Goal: Book appointment/travel/reservation

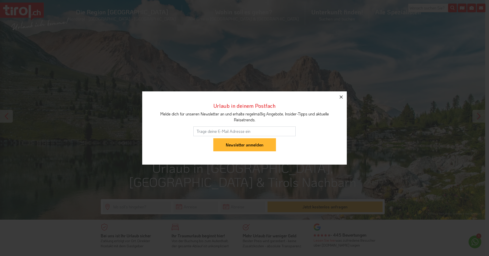
click at [341, 99] on icon "button" at bounding box center [341, 97] width 6 height 6
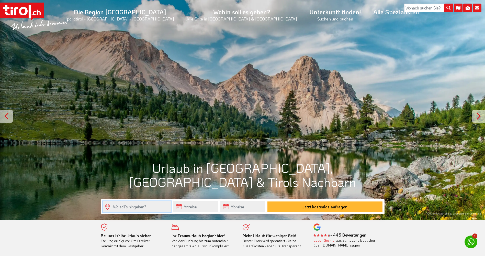
click at [119, 208] on input "text" at bounding box center [137, 206] width 68 height 11
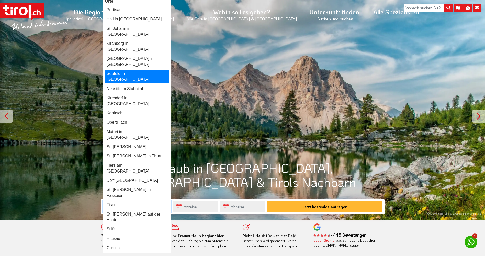
drag, startPoint x: 122, startPoint y: 56, endPoint x: 154, endPoint y: 66, distance: 34.1
click at [121, 70] on div "Seefeld in [GEOGRAPHIC_DATA]" at bounding box center [137, 77] width 64 height 14
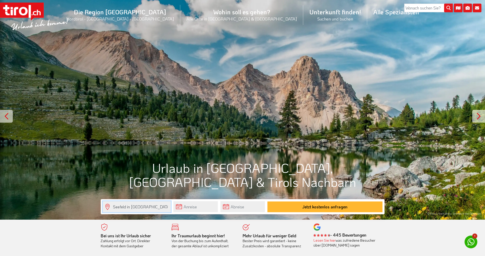
type input "Seefeld in [GEOGRAPHIC_DATA]"
click at [190, 205] on input "text" at bounding box center [195, 206] width 45 height 11
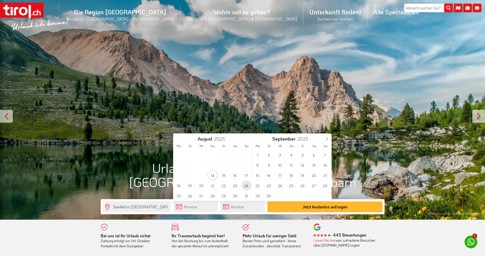
click at [245, 186] on span "24" at bounding box center [246, 185] width 10 height 10
drag, startPoint x: 235, startPoint y: 194, endPoint x: 248, endPoint y: 201, distance: 14.3
click at [235, 194] on span "30" at bounding box center [235, 196] width 10 height 10
type input "[DATE]"
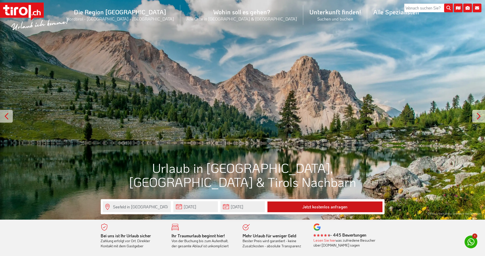
click at [316, 206] on button "Jetzt kostenlos anfragen" at bounding box center [325, 206] width 115 height 11
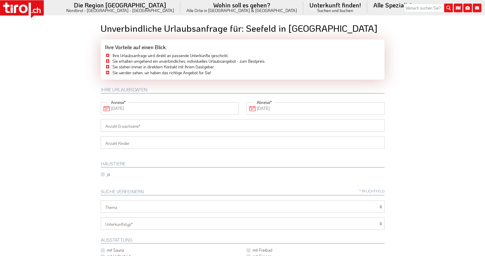
click at [132, 127] on input "Anzahl Erwachsene" at bounding box center [243, 125] width 284 height 12
type input "3"
